Goal: Information Seeking & Learning: Check status

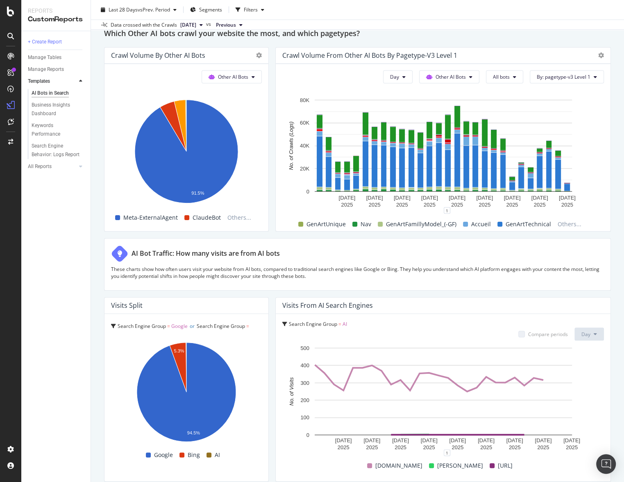
scroll to position [1249, 0]
